Goal: Task Accomplishment & Management: Manage account settings

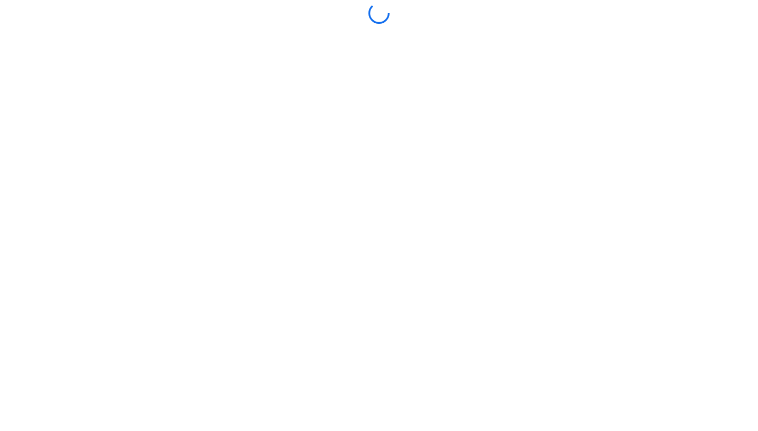
scroll to position [625, 0]
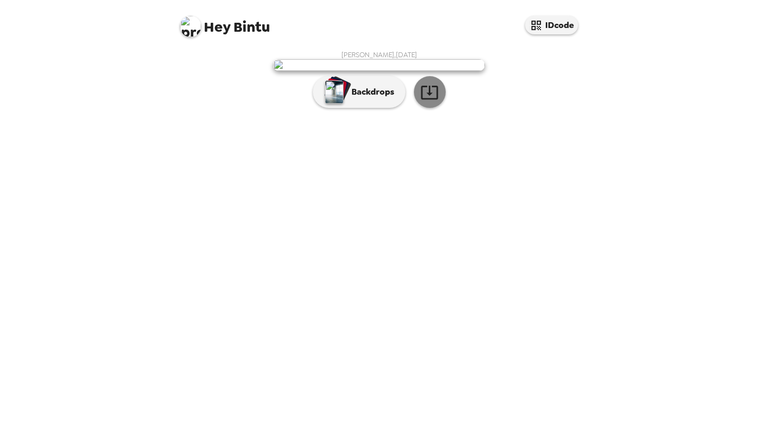
click at [435, 102] on icon "button" at bounding box center [429, 92] width 19 height 19
